Goal: Complete application form

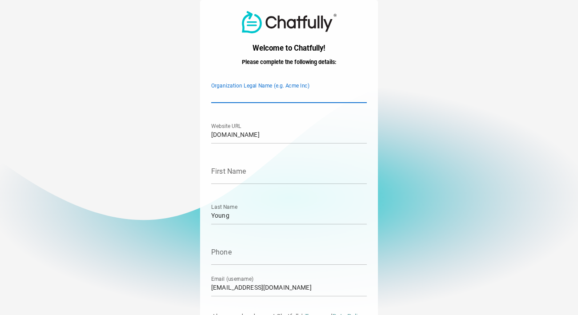
click at [221, 93] on input "Organization Legal Name (e.g. Acme Inc)" at bounding box center [289, 90] width 156 height 25
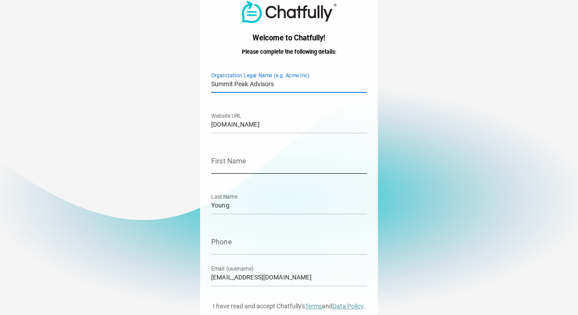
scroll to position [12, 0]
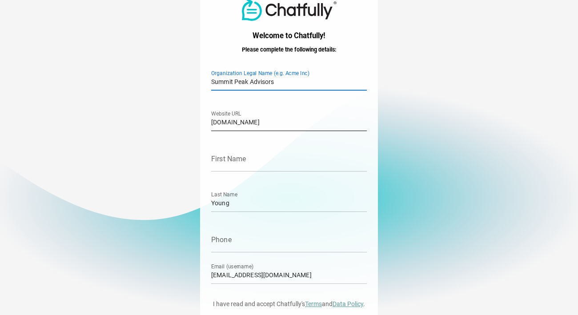
type input "Summit Peak Advisors"
click at [258, 124] on input "[DOMAIN_NAME]" at bounding box center [289, 118] width 156 height 25
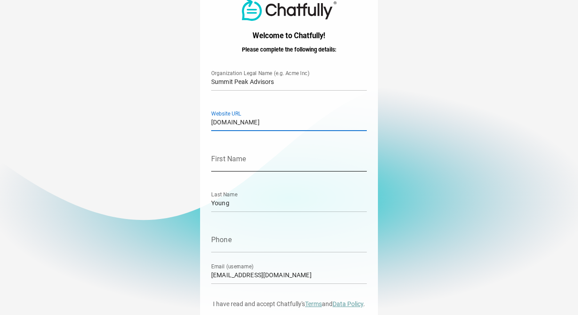
type input "[DOMAIN_NAME]"
click at [242, 168] on input "First Name" at bounding box center [289, 159] width 156 height 25
type input "[PERSON_NAME]"
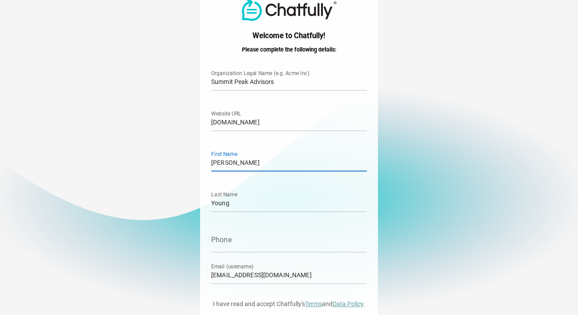
type input "8018227141"
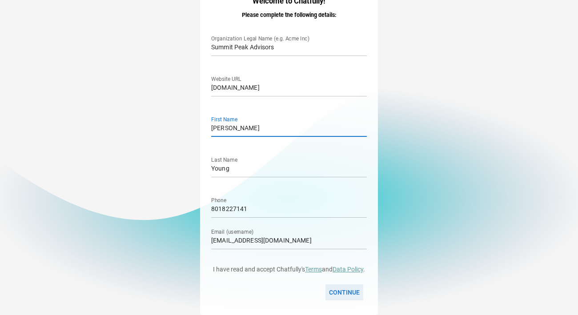
click at [342, 290] on span "Continue" at bounding box center [344, 292] width 31 height 11
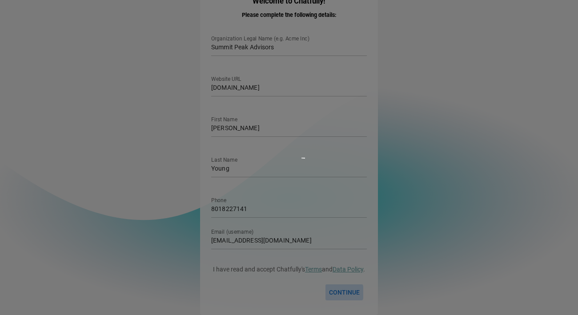
scroll to position [0, 0]
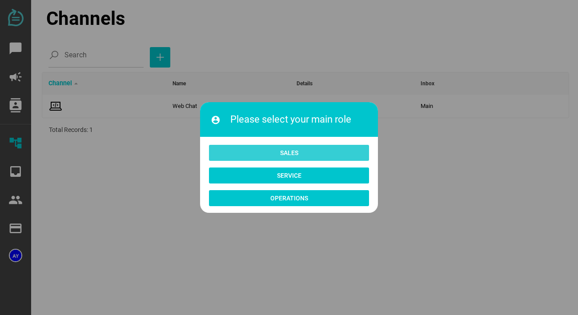
click at [247, 149] on span "Sales" at bounding box center [289, 153] width 146 height 12
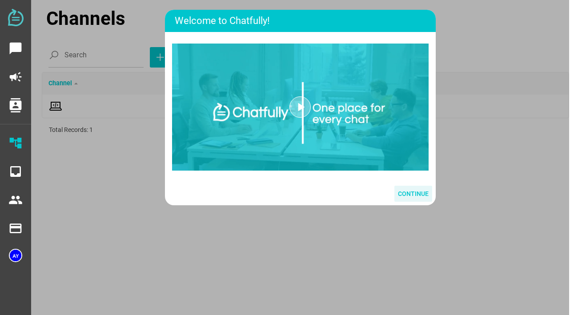
click at [409, 196] on span "Continue" at bounding box center [413, 194] width 31 height 11
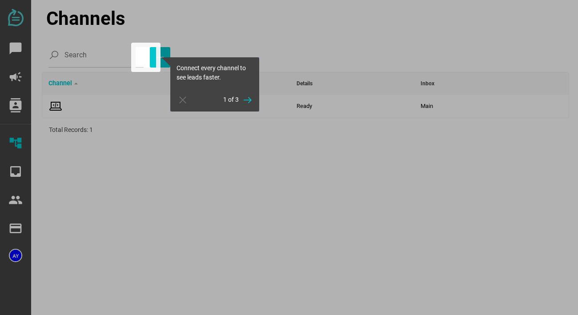
click at [148, 60] on div at bounding box center [145, 57] width 29 height 29
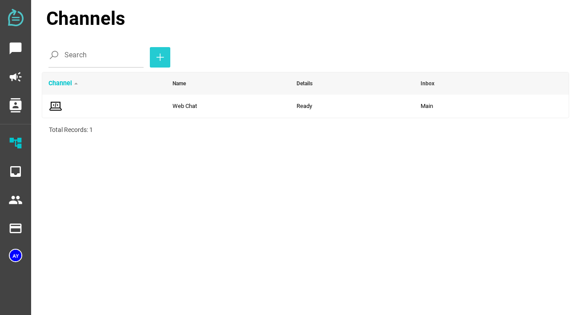
click at [155, 55] on icon "button" at bounding box center [160, 57] width 11 height 11
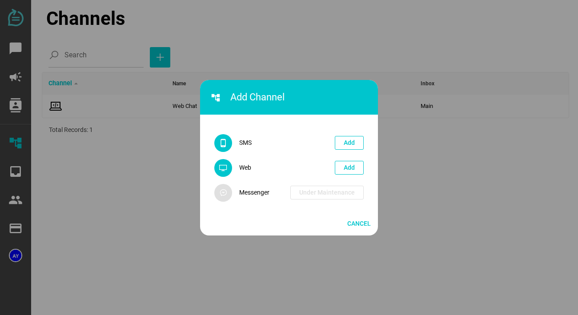
click at [153, 148] on div at bounding box center [289, 157] width 578 height 315
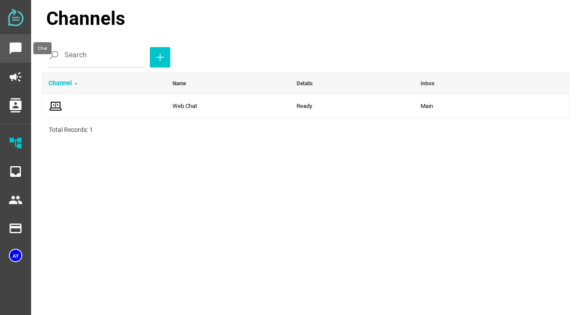
click at [22, 53] on icon "chat_bubble" at bounding box center [15, 48] width 14 height 14
